Goal: Information Seeking & Learning: Learn about a topic

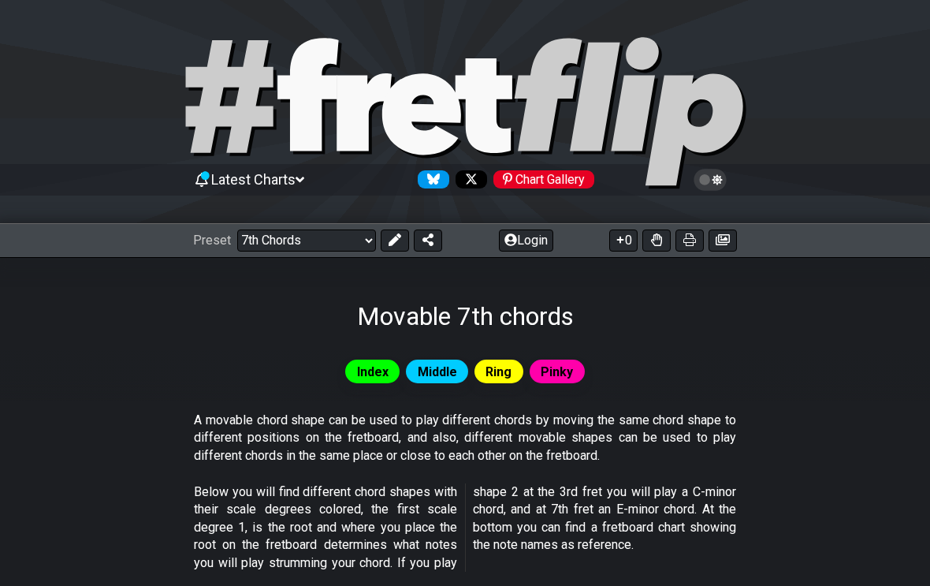
click at [323, 239] on select "Welcome to #fretflip! Initial Preset Custom Preset Minor Pentatonic Major Penta…" at bounding box center [306, 240] width 139 height 22
select select "/minor-pentatonic"
select select "C"
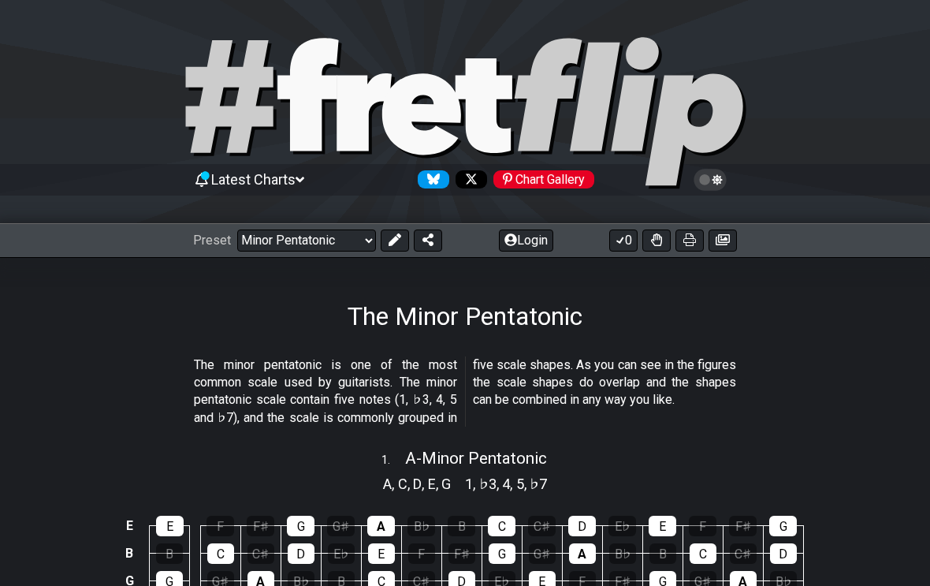
click at [332, 225] on div "Preset Welcome to #fretflip! Initial Preset Custom Preset Minor Pentatonic Majo…" at bounding box center [465, 240] width 930 height 35
click at [347, 241] on select "Welcome to #fretflip! Initial Preset Custom Preset Minor Pentatonic Major Penta…" at bounding box center [306, 240] width 139 height 22
click at [482, 464] on span "A - Minor Pentatonic" at bounding box center [476, 458] width 142 height 19
select select "A"
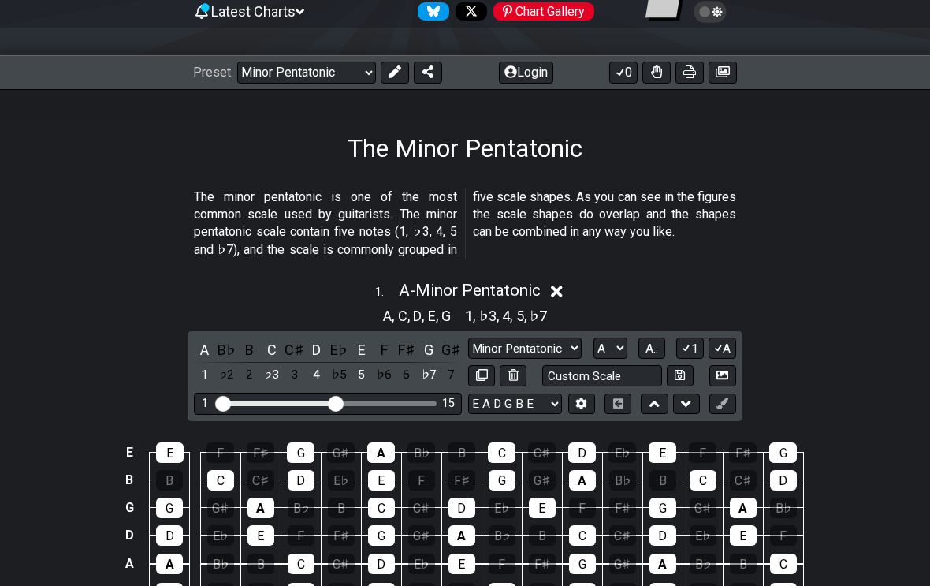
scroll to position [173, 0]
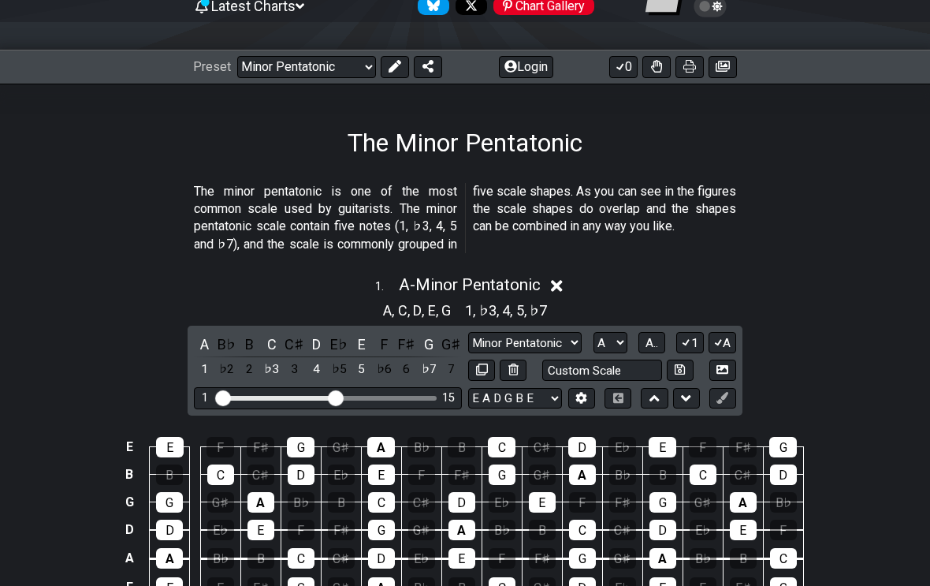
click at [575, 338] on select "Minor Pentatonic Notes Minor Pentatonic Major Pentatonic Minor Blues Major Blue…" at bounding box center [525, 342] width 114 height 21
select select "Minor Blues"
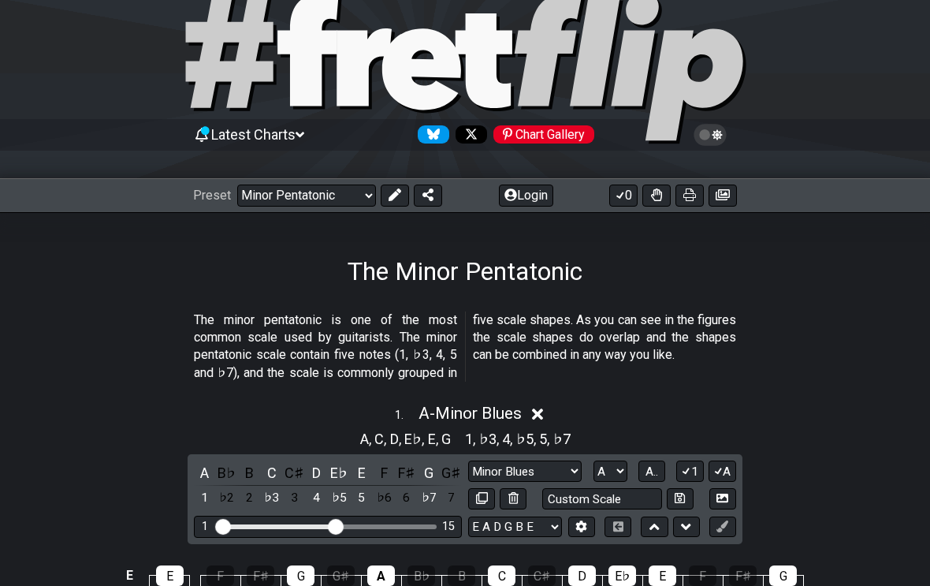
scroll to position [0, 0]
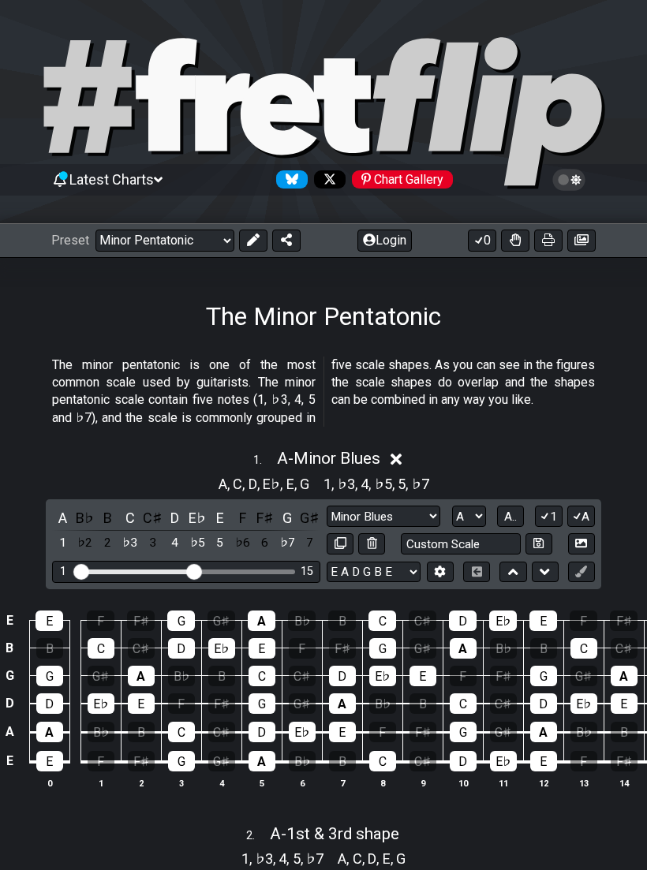
click at [216, 248] on select "Welcome to #fretflip! Initial Preset Custom Preset Minor Pentatonic Major Penta…" at bounding box center [164, 240] width 139 height 22
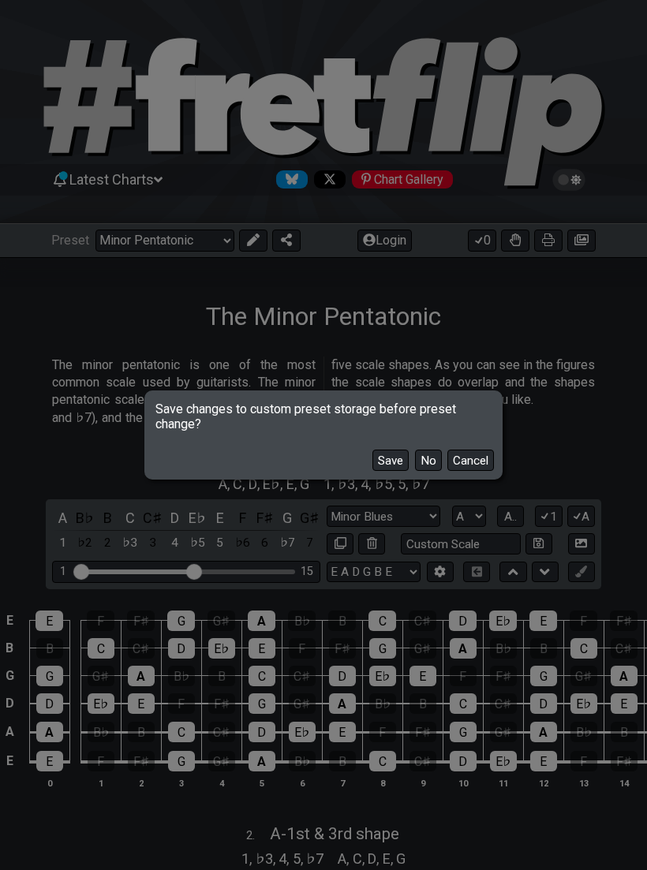
click at [434, 458] on button "No" at bounding box center [428, 459] width 27 height 21
select select "/welcome"
select select "C"
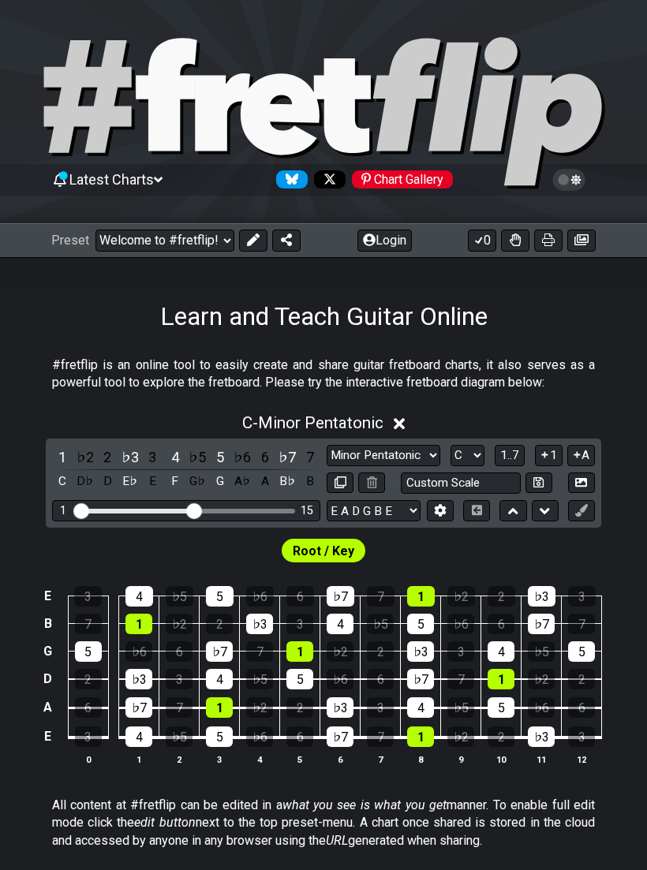
click at [426, 456] on select "Minor Pentatonic Click to edit Minor Pentatonic Major Pentatonic Minor Blues Ma…" at bounding box center [383, 455] width 114 height 21
select select "Minor Blues"
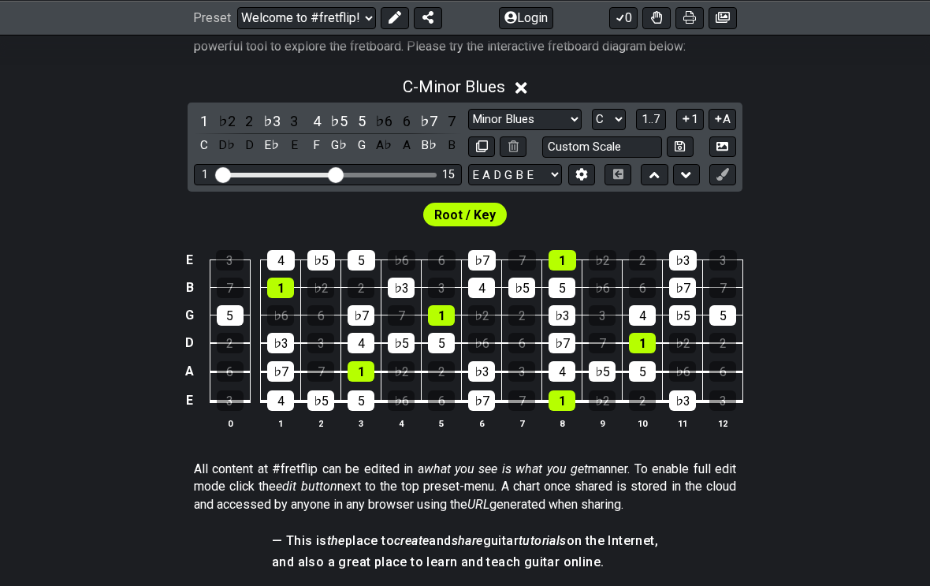
scroll to position [349, 0]
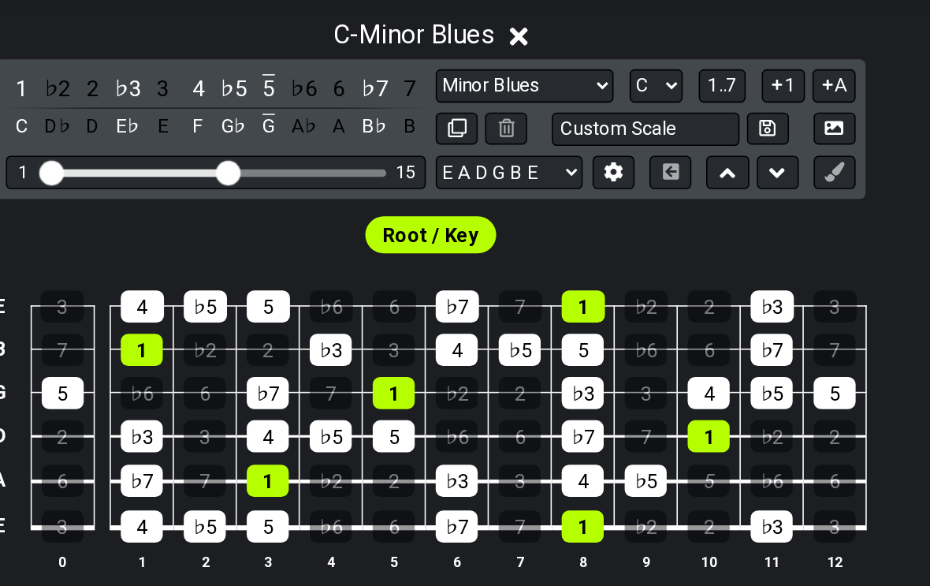
click at [592, 96] on select "A♭ A A♯ B♭ B C C♯ D♭ D D♯ E♭ E F F♯ G♭ G G♯" at bounding box center [609, 106] width 34 height 21
